Goal: Information Seeking & Learning: Learn about a topic

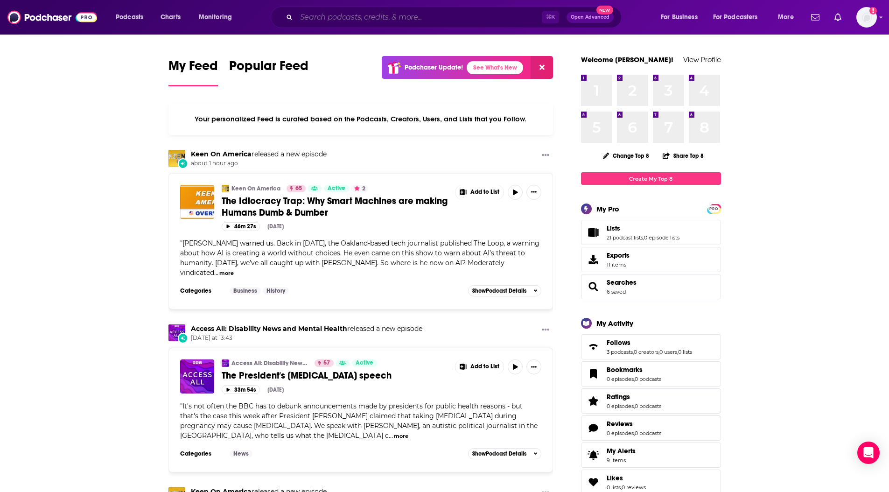
click at [357, 14] on input "Search podcasts, credits, & more..." at bounding box center [418, 17] width 245 height 15
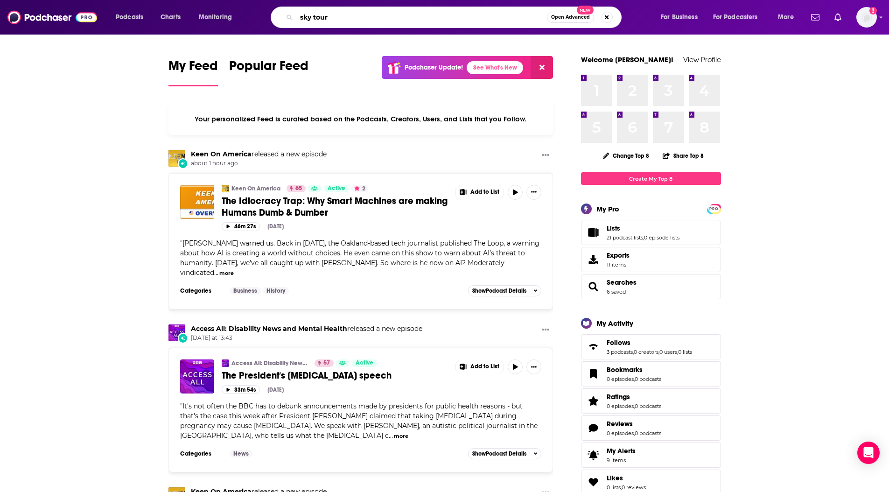
type input "sky tour"
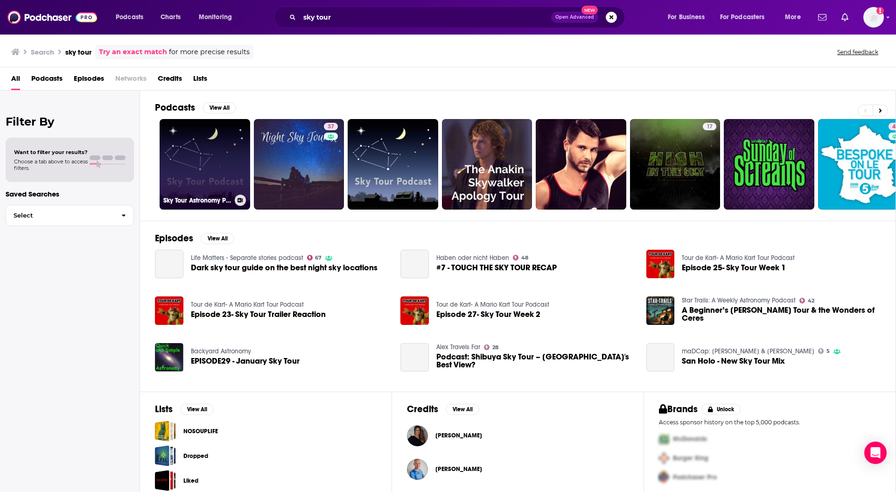
click at [202, 157] on link "Sky Tour Astronomy Podcast" at bounding box center [205, 164] width 91 height 91
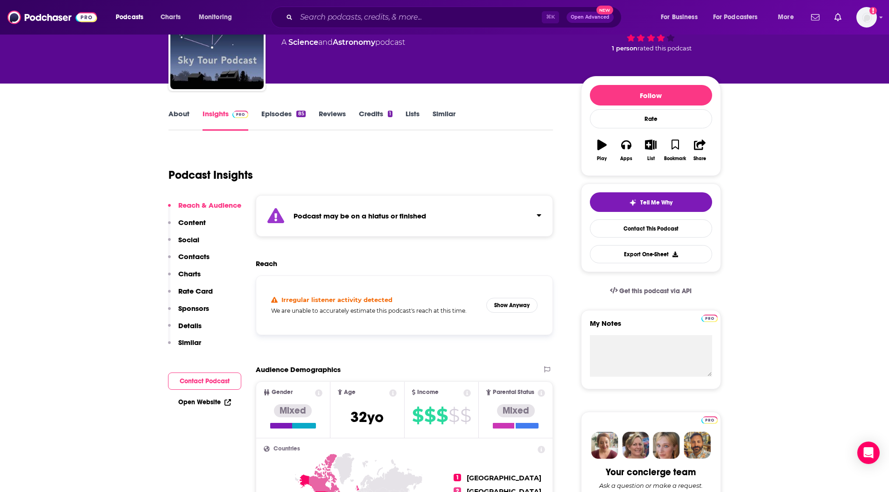
scroll to position [76, 0]
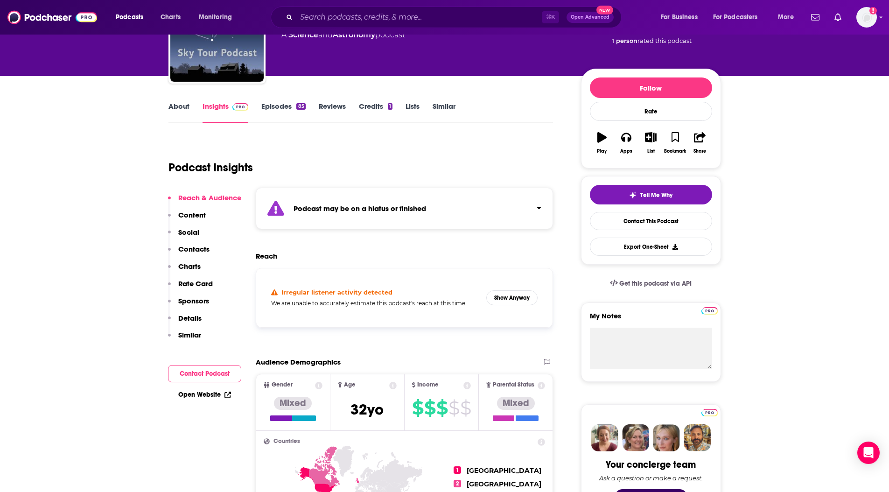
click at [344, 26] on div "⌘ K Open Advanced New" at bounding box center [446, 17] width 351 height 21
click at [344, 24] on input "Search podcasts, credits, & more..." at bounding box center [418, 17] width 245 height 15
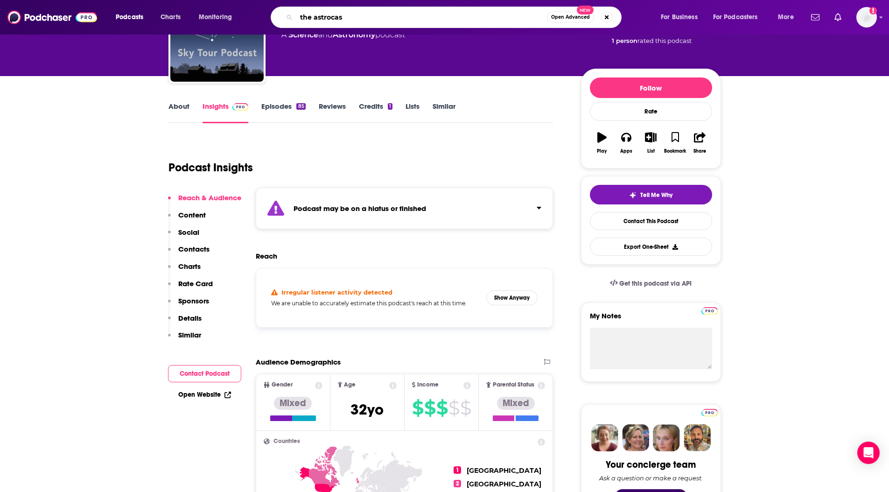
type input "the astrocast"
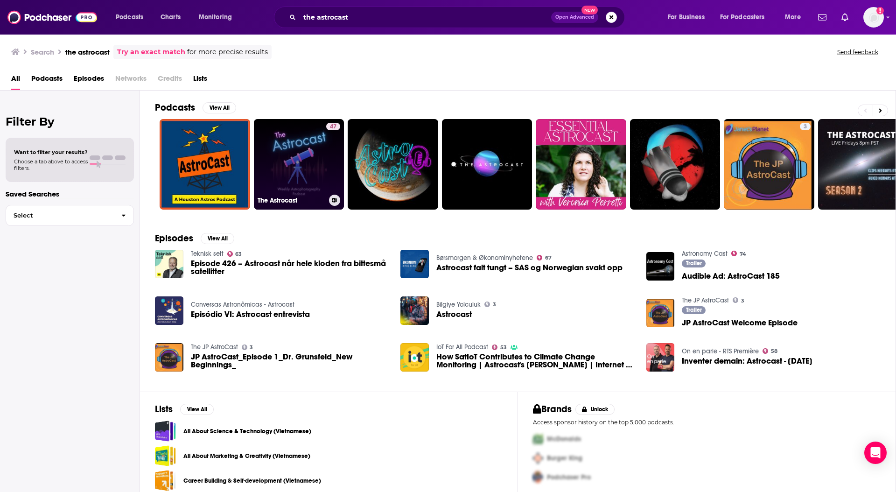
click at [290, 145] on link "47 The Astrocast" at bounding box center [299, 164] width 91 height 91
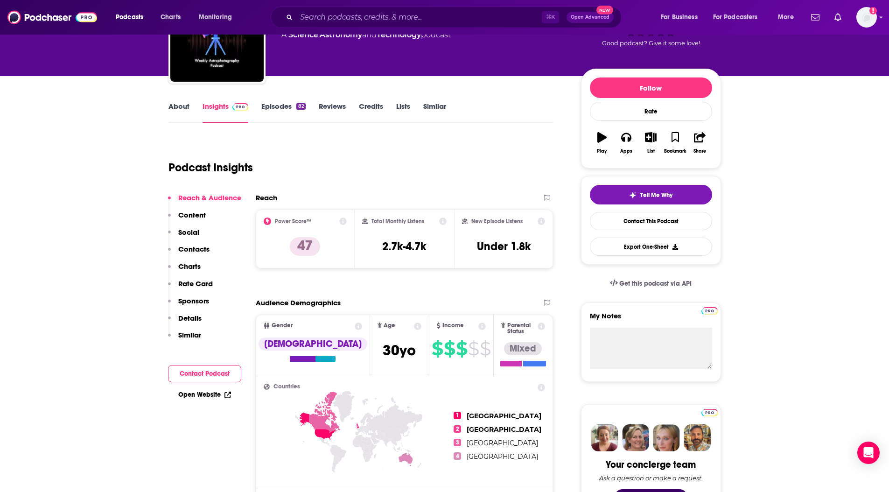
scroll to position [77, 0]
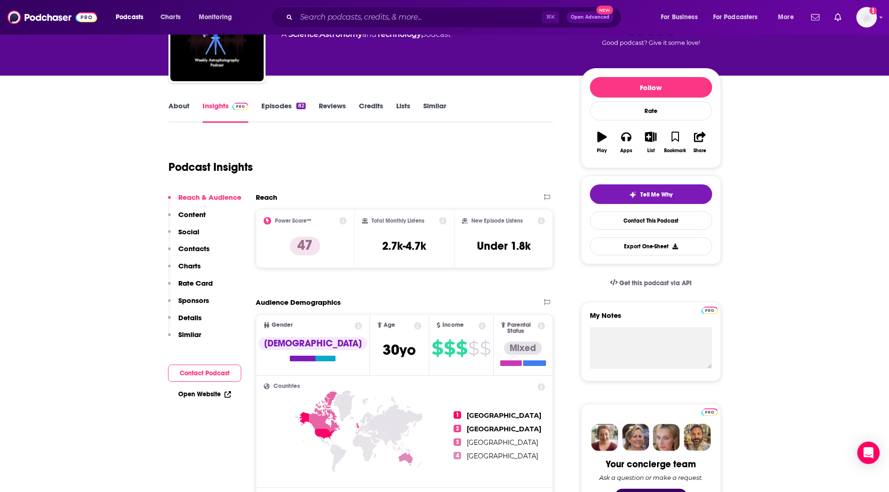
click at [195, 246] on p "Contacts" at bounding box center [193, 248] width 31 height 9
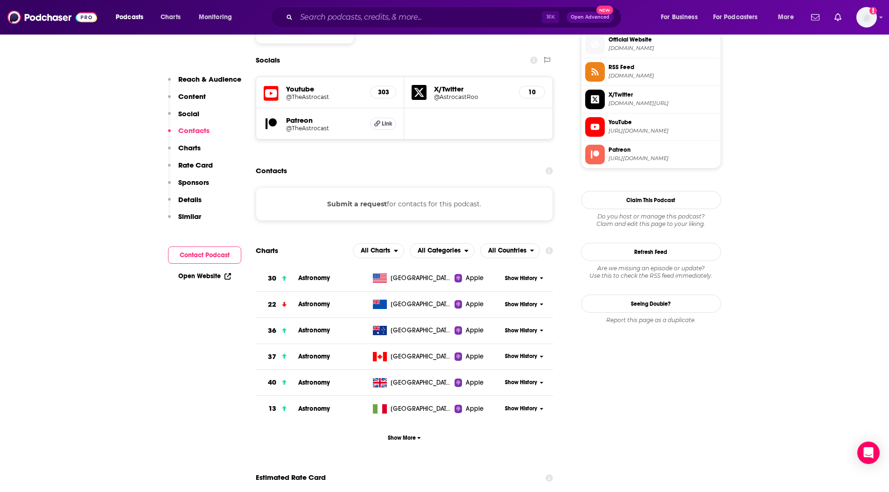
scroll to position [778, 0]
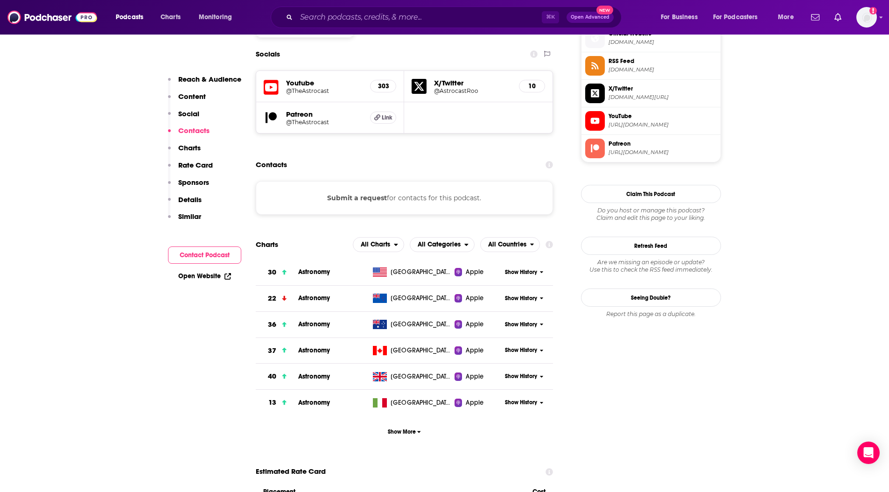
click at [374, 193] on button "Submit a request" at bounding box center [357, 198] width 60 height 10
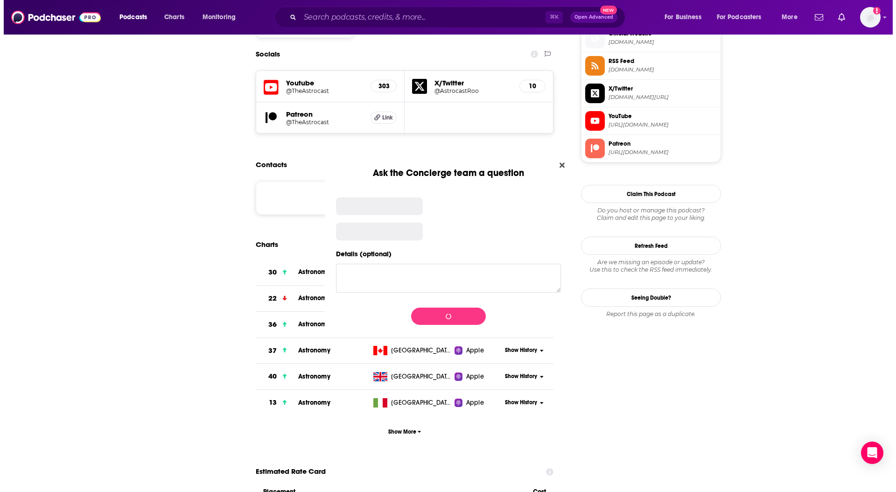
scroll to position [0, 0]
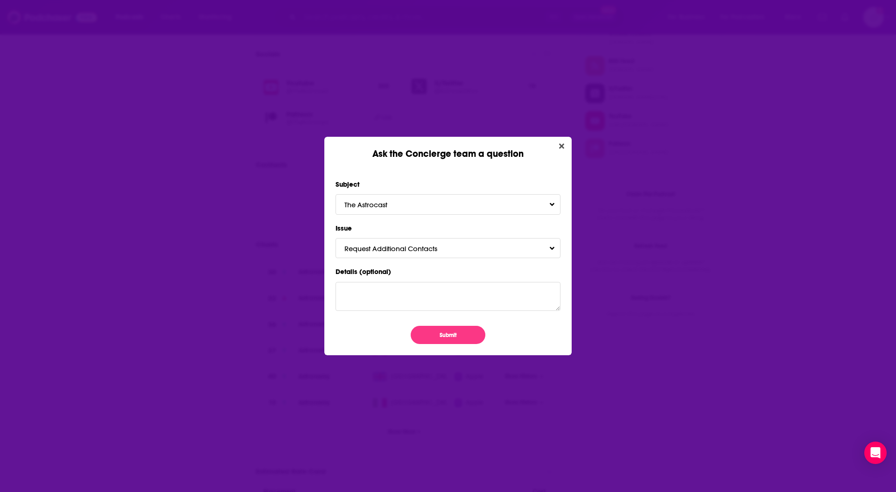
drag, startPoint x: 559, startPoint y: 147, endPoint x: 552, endPoint y: 147, distance: 7.0
click at [559, 147] on icon "Close" at bounding box center [561, 146] width 5 height 5
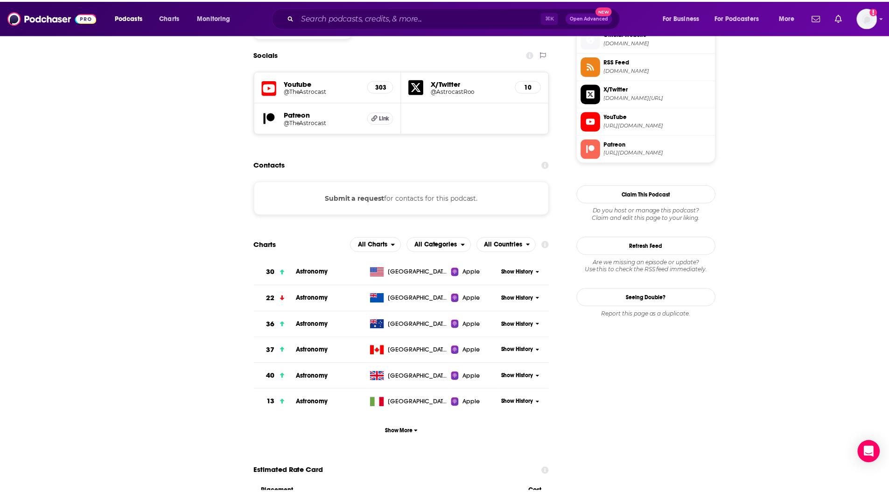
scroll to position [778, 0]
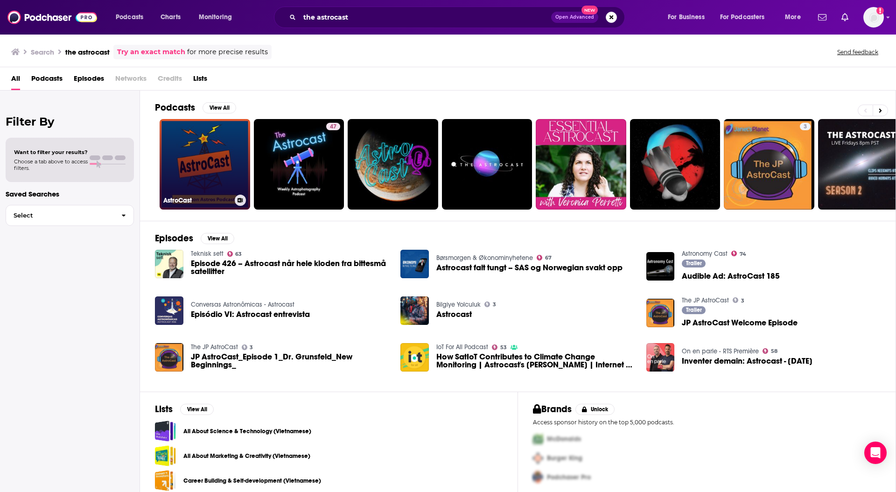
click at [201, 158] on link "AstroCast" at bounding box center [205, 164] width 91 height 91
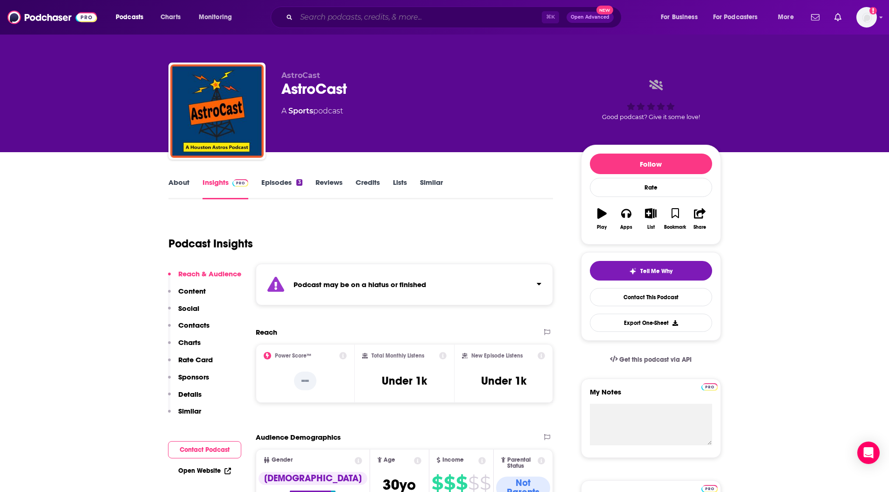
click at [348, 16] on input "Search podcasts, credits, & more..." at bounding box center [418, 17] width 245 height 15
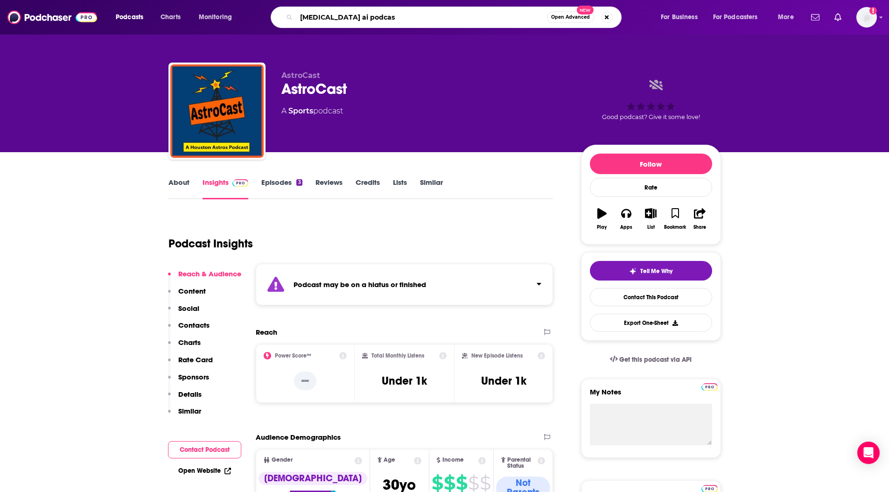
type input "radiology ai podcast"
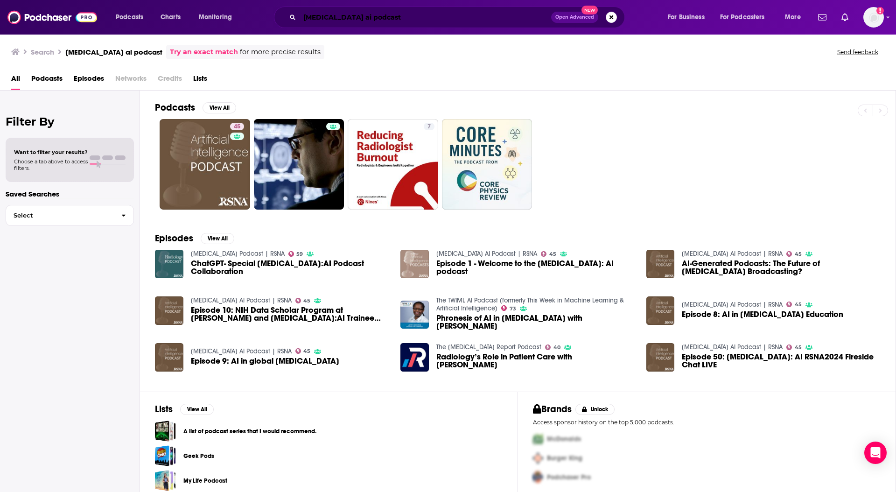
click at [346, 15] on input "radiology ai podcast" at bounding box center [425, 17] width 251 height 15
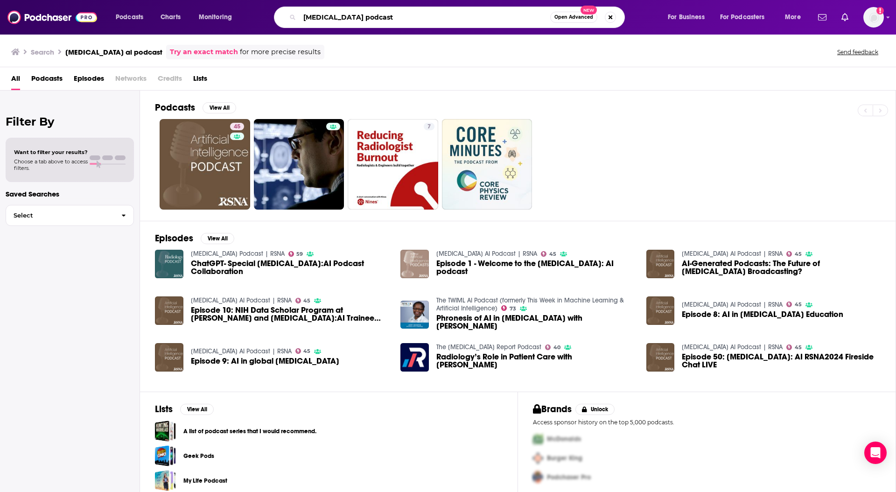
type input "radiology podcast"
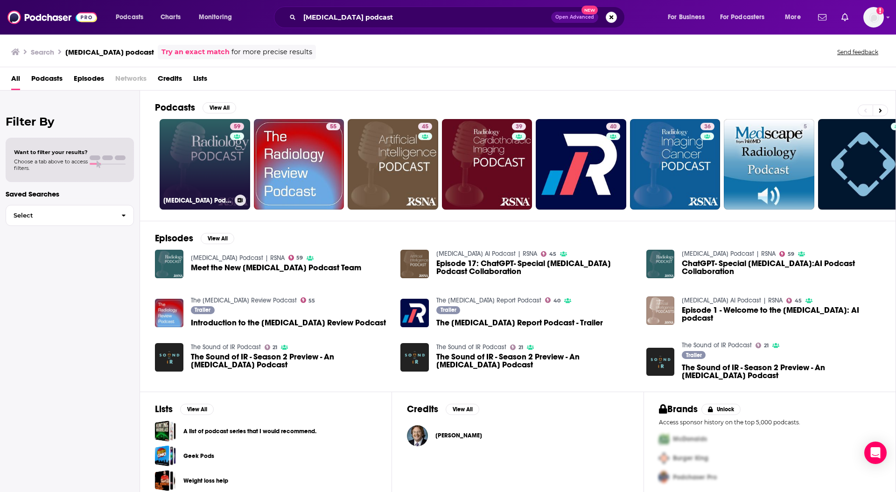
click at [187, 178] on link "59 Radiology Podcast | RSNA" at bounding box center [205, 164] width 91 height 91
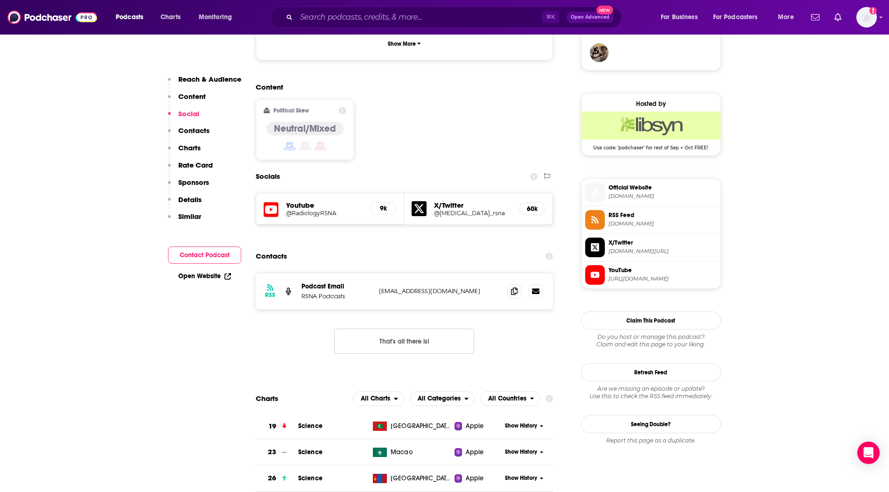
scroll to position [701, 0]
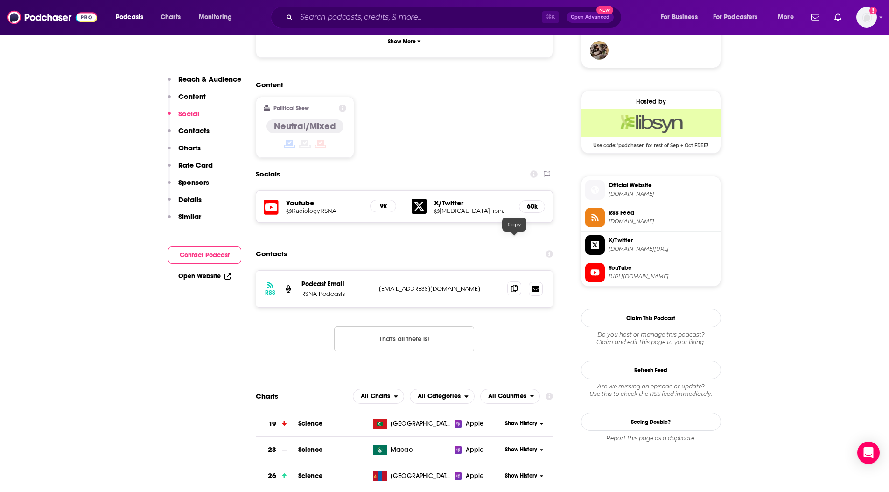
click at [513, 285] on icon at bounding box center [514, 288] width 7 height 7
click at [516, 285] on icon at bounding box center [514, 288] width 7 height 7
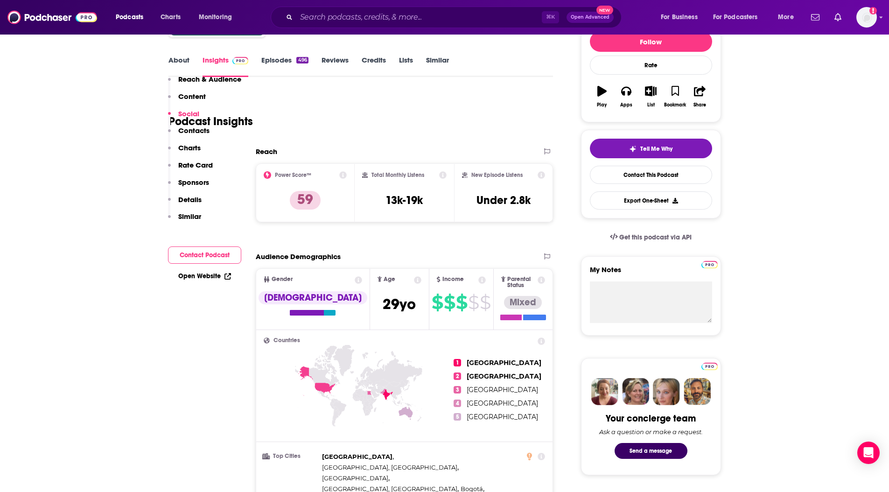
scroll to position [0, 0]
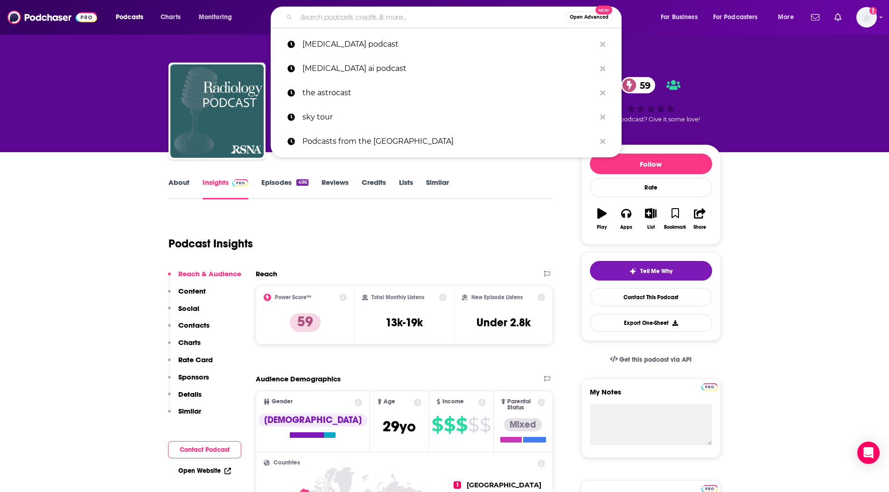
click at [333, 23] on input "Search podcasts, credits, & more..." at bounding box center [430, 17] width 269 height 15
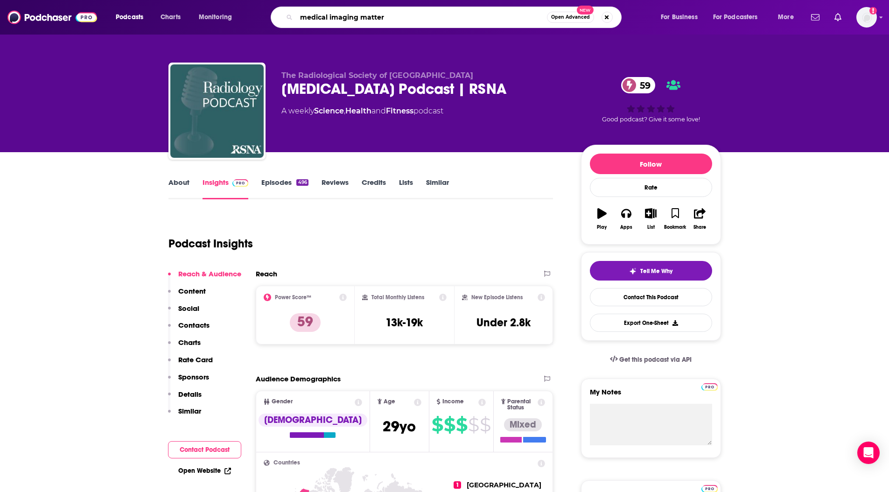
type input "medical imaging matters"
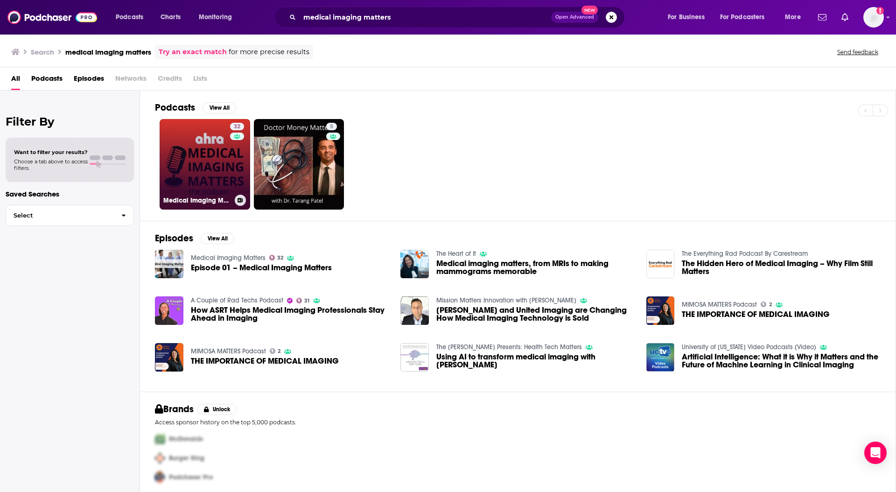
click at [175, 132] on link "32 Medical Imaging Matters" at bounding box center [205, 164] width 91 height 91
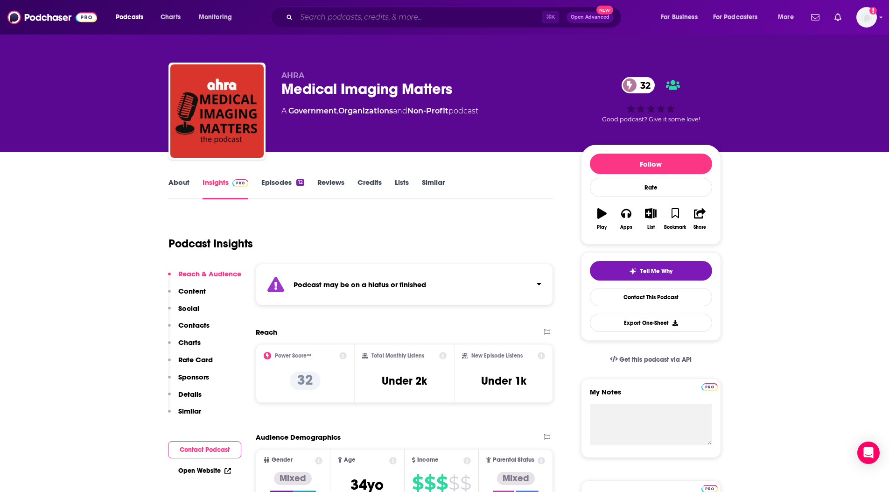
click at [354, 21] on input "Search podcasts, credits, & more..." at bounding box center [418, 17] width 245 height 15
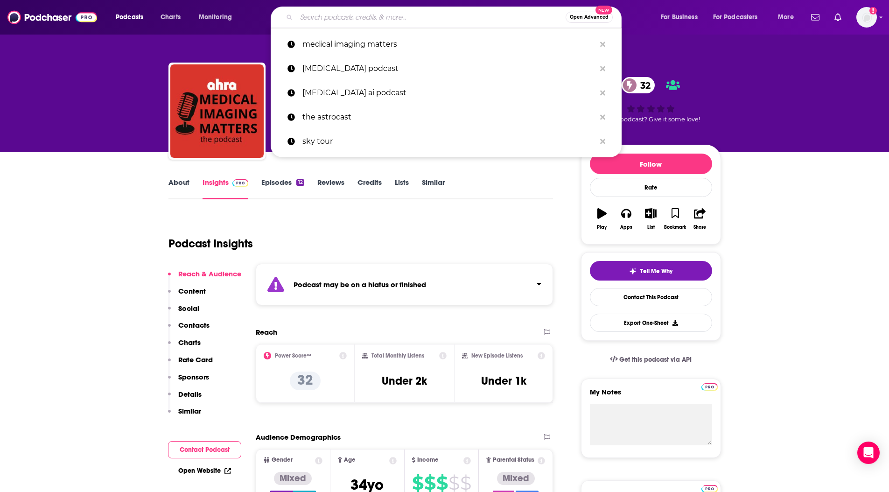
type input "s"
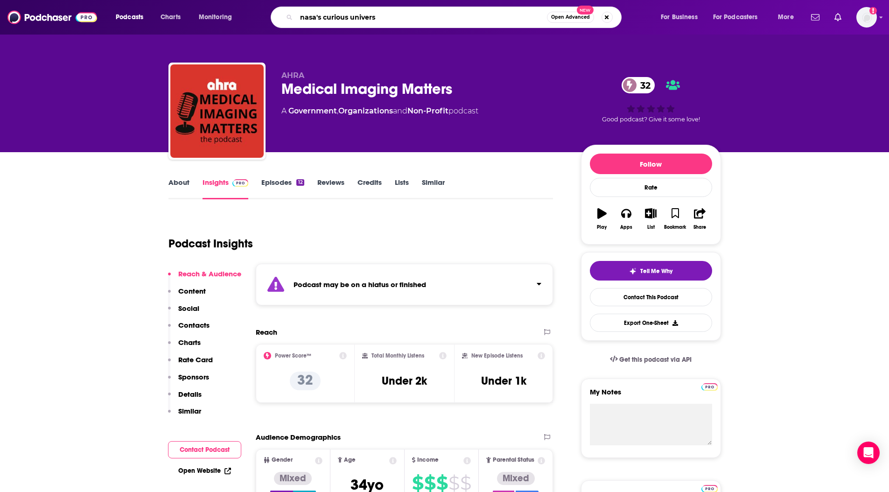
type input "nasa's curious universe"
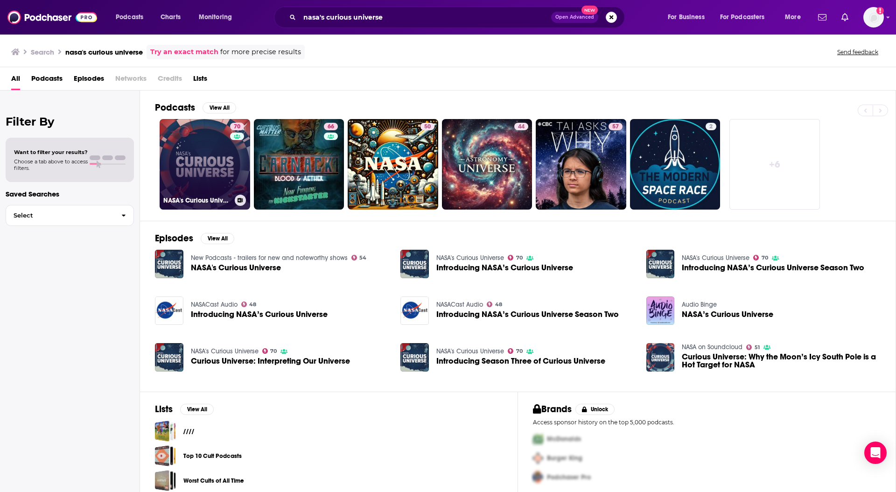
click at [183, 168] on link "70 NASA's Curious Universe" at bounding box center [205, 164] width 91 height 91
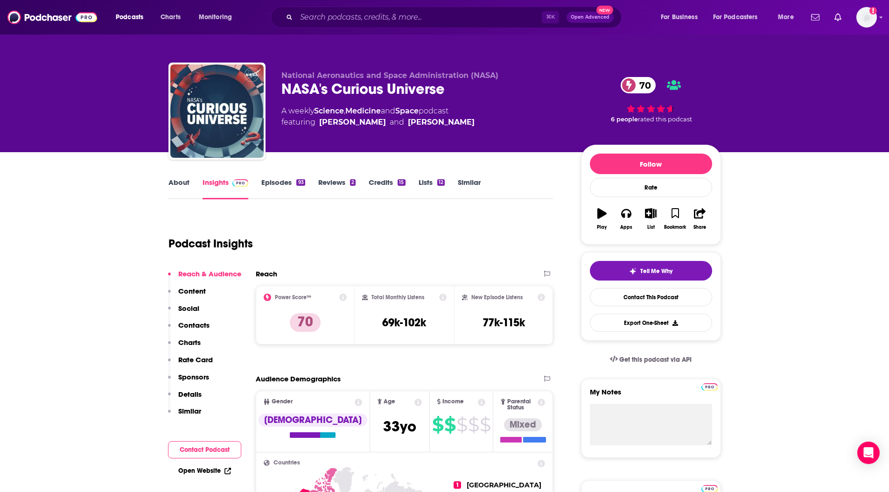
click at [195, 325] on p "Contacts" at bounding box center [193, 325] width 31 height 9
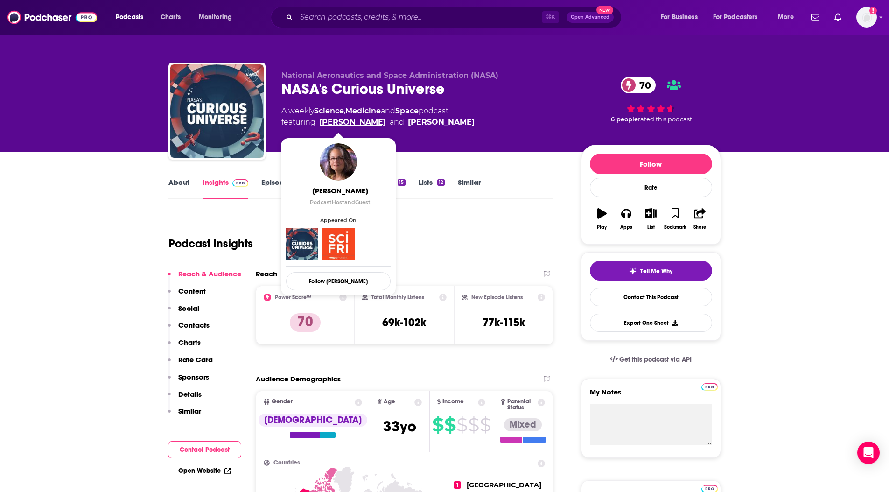
click at [342, 121] on link "Padi Boyd" at bounding box center [352, 122] width 67 height 11
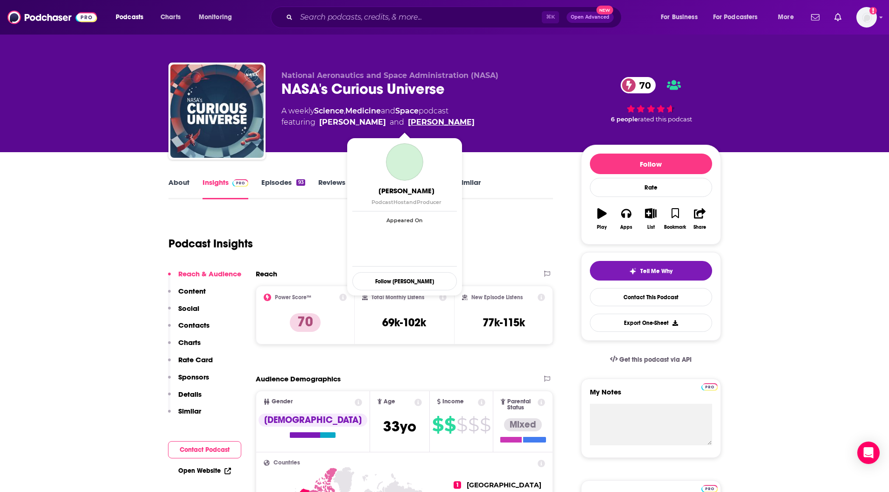
click at [415, 121] on link "Jacob Pinter" at bounding box center [441, 122] width 67 height 11
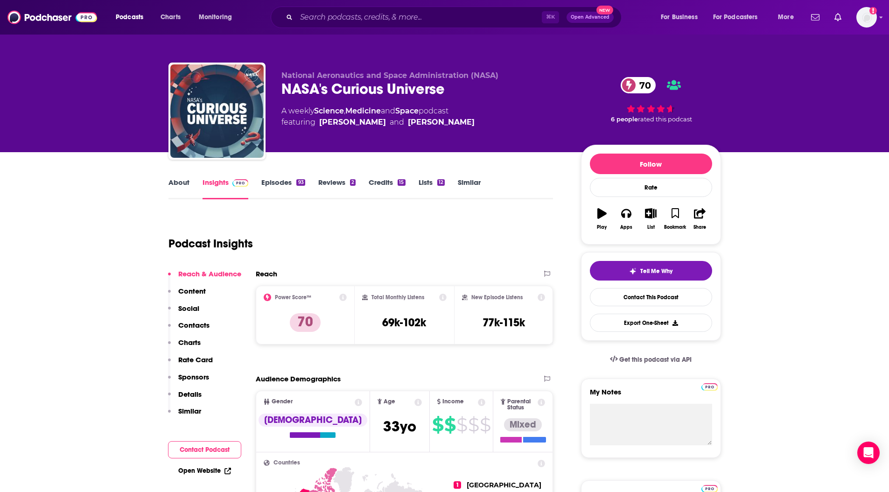
click at [339, 9] on div "⌘ K Open Advanced New" at bounding box center [446, 17] width 351 height 21
click at [335, 20] on input "Search podcasts, credits, & more..." at bounding box center [418, 17] width 245 height 15
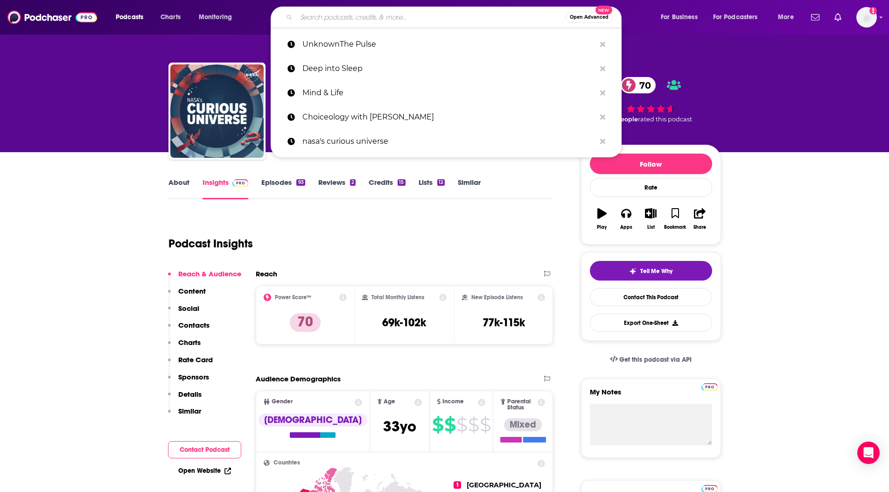
click at [373, 19] on input "Search podcasts, credits, & more..." at bounding box center [430, 17] width 269 height 15
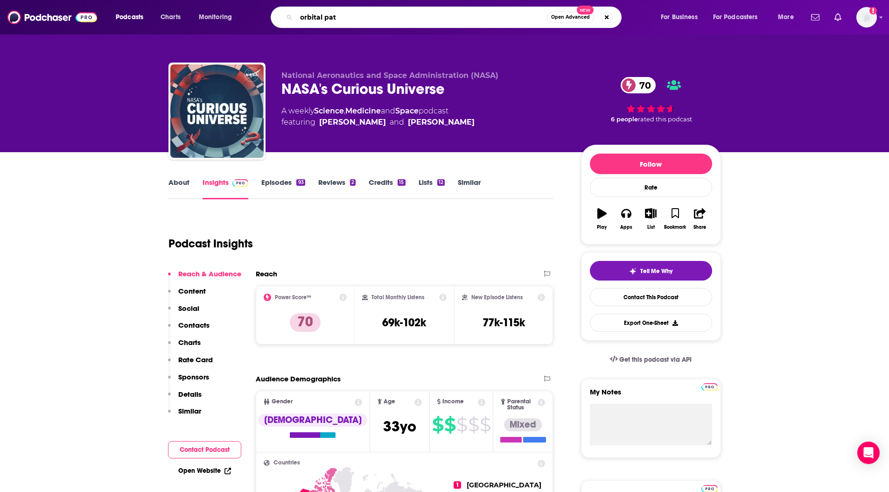
type input "orbital path"
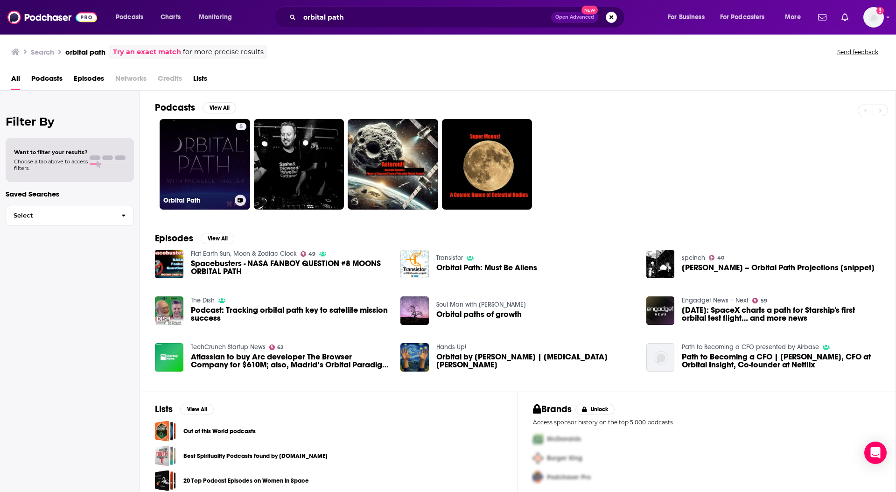
click at [184, 158] on link "5 Orbital Path" at bounding box center [205, 164] width 91 height 91
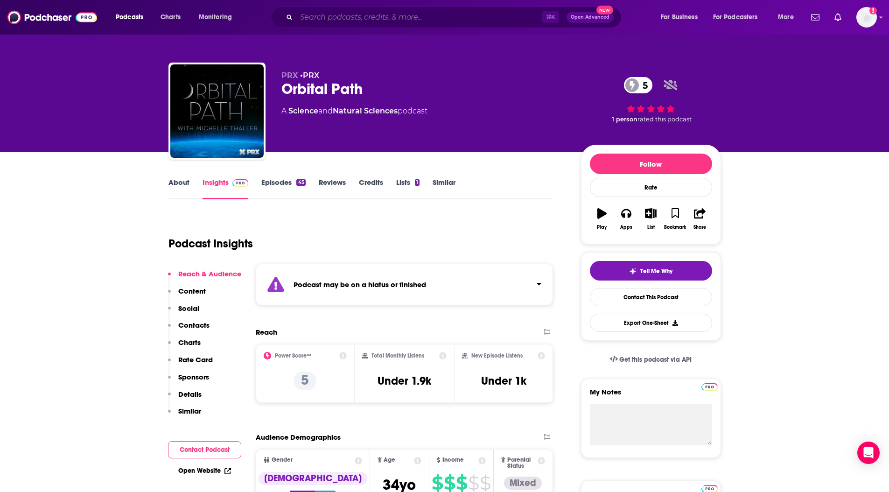
click at [333, 22] on input "Search podcasts, credits, & more..." at bounding box center [418, 17] width 245 height 15
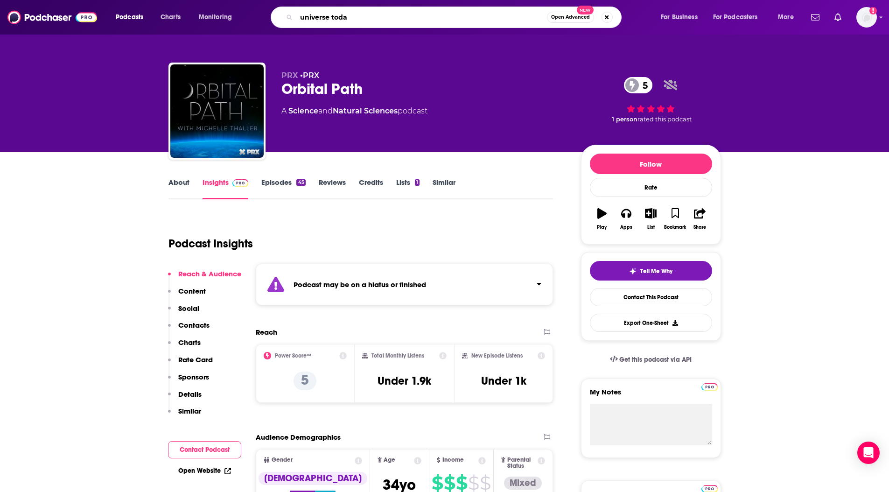
type input "universe today"
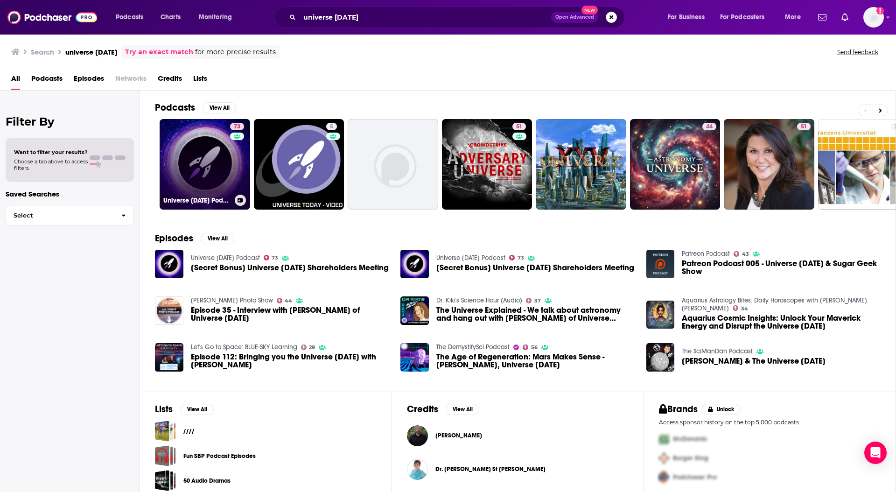
click at [195, 166] on link "73 Universe Today Podcast" at bounding box center [205, 164] width 91 height 91
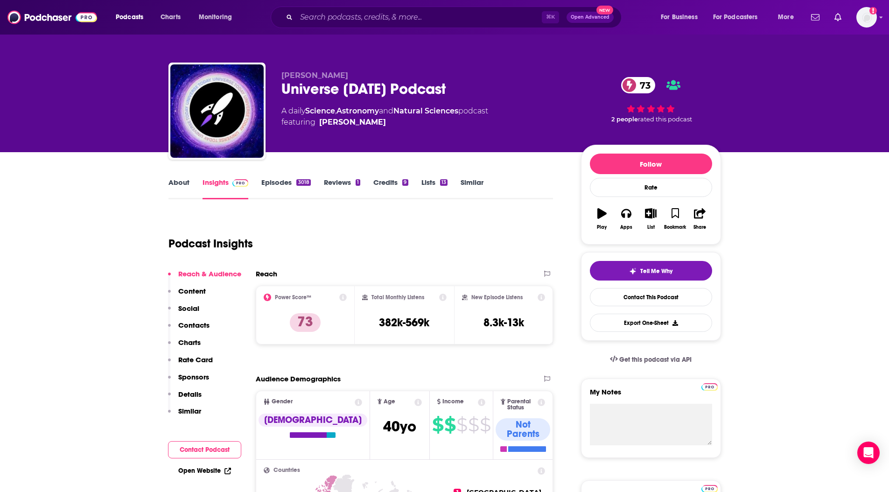
click at [193, 327] on p "Contacts" at bounding box center [193, 325] width 31 height 9
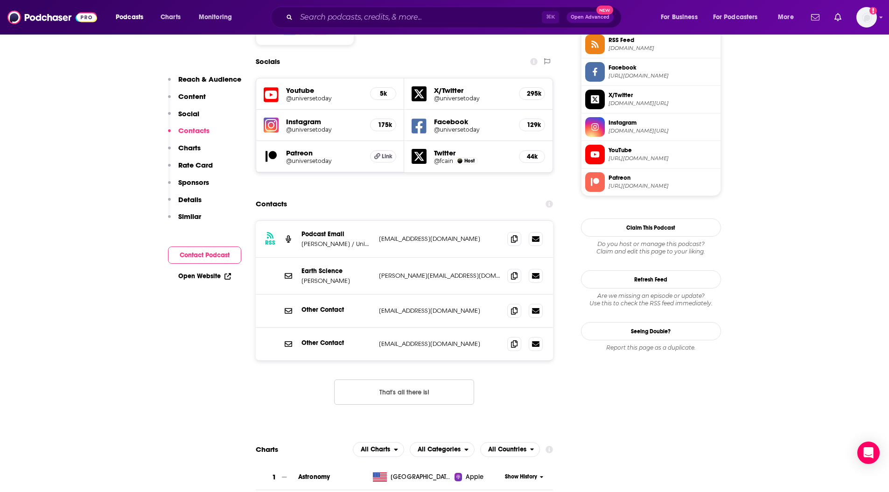
scroll to position [810, 0]
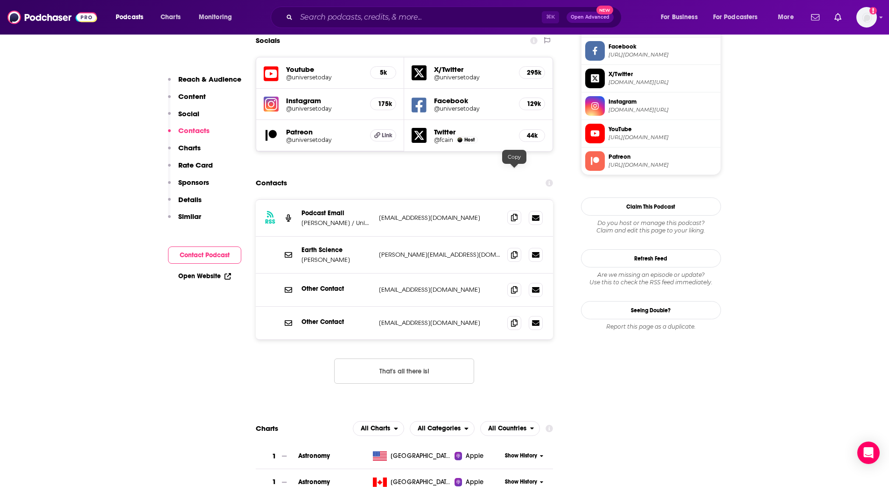
click at [513, 214] on icon at bounding box center [514, 217] width 7 height 7
click at [326, 19] on input "Search podcasts, credits, & more..." at bounding box center [418, 17] width 245 height 15
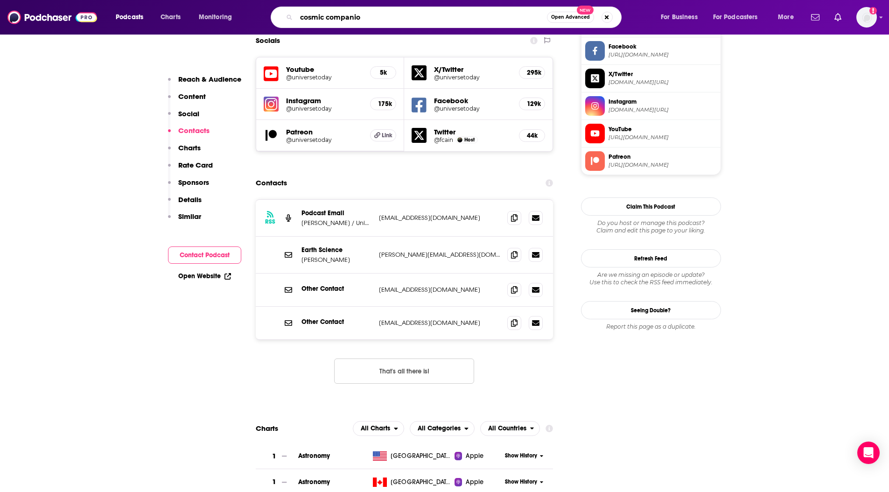
type input "cosmic companion"
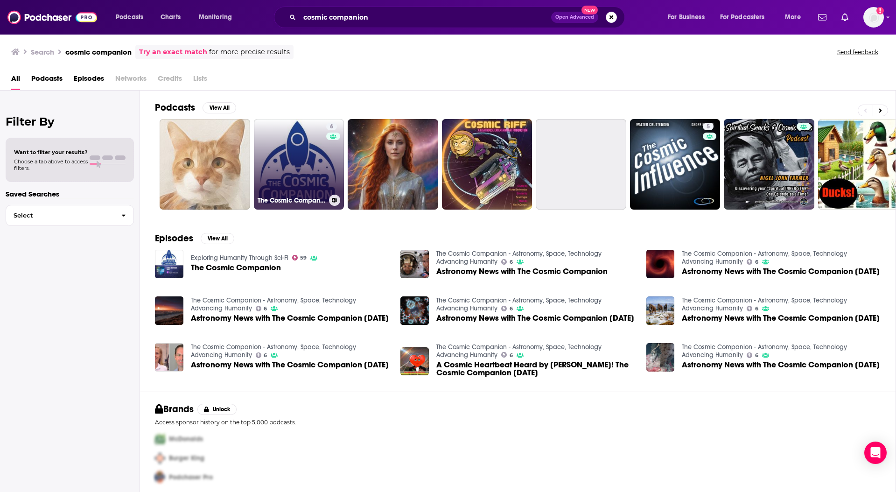
click at [276, 162] on link "6 The Cosmic Companion - Astronomy, Space, Technology Advancing Humanity" at bounding box center [299, 164] width 91 height 91
